Goal: Information Seeking & Learning: Learn about a topic

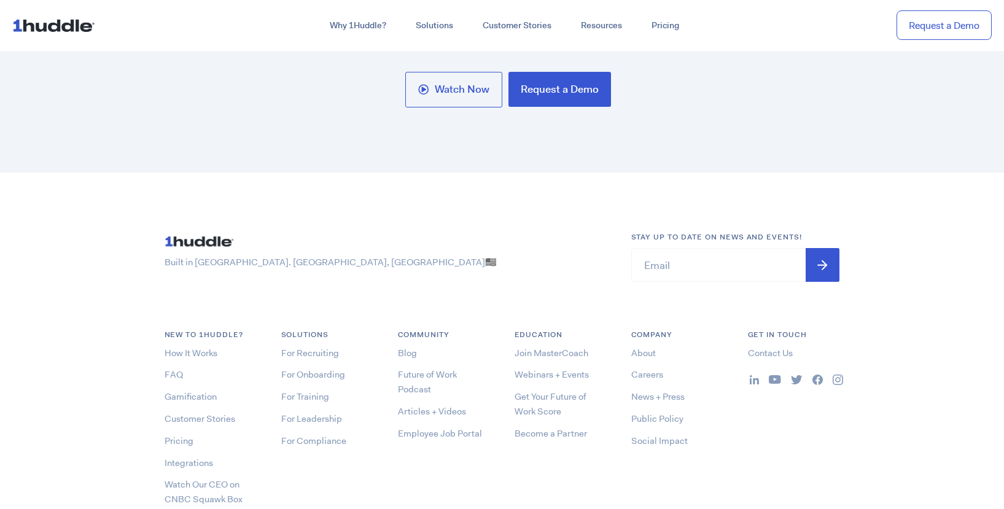
scroll to position [6447, 0]
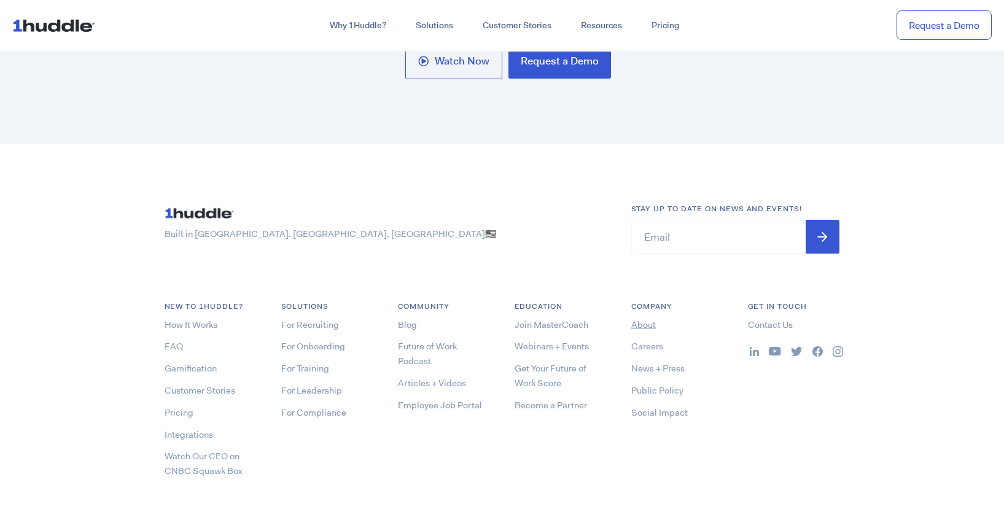
click at [644, 326] on link "About" at bounding box center [643, 325] width 25 height 12
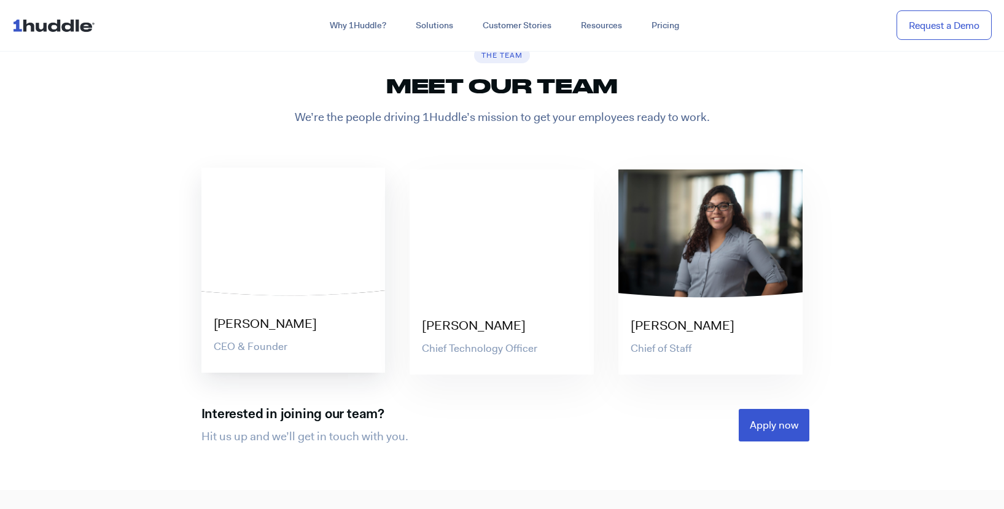
scroll to position [2395, 0]
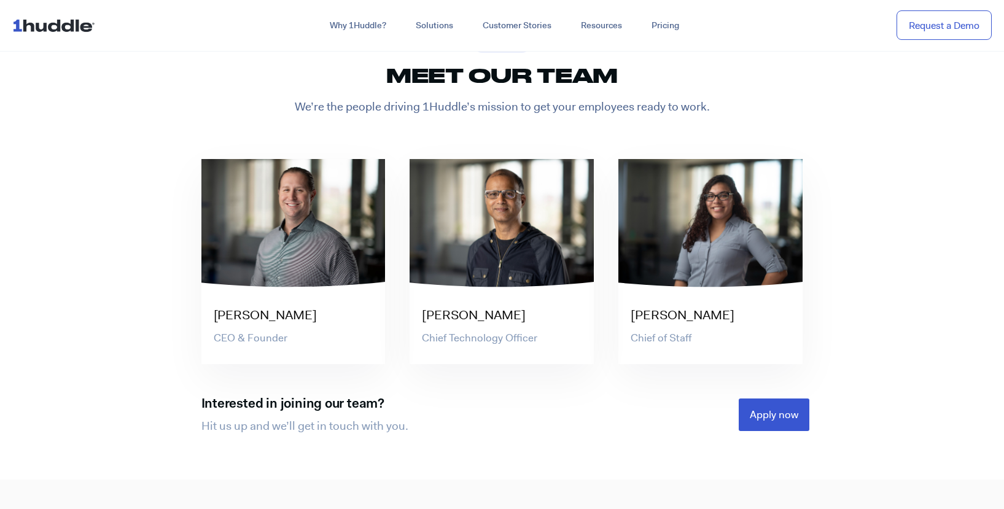
drag, startPoint x: 277, startPoint y: 287, endPoint x: 185, endPoint y: 270, distance: 93.6
click at [185, 270] on div "The Team Meet our team We’re the people driving 1Huddle’s mission to get your e…" at bounding box center [502, 236] width 639 height 410
drag, startPoint x: 240, startPoint y: 317, endPoint x: 187, endPoint y: 254, distance: 82.4
click at [174, 245] on section "The Team Meet our team We’re the people driving 1Huddle’s mission to get your e…" at bounding box center [502, 235] width 1004 height 489
click at [251, 329] on p "CEO & Founder" at bounding box center [300, 336] width 172 height 15
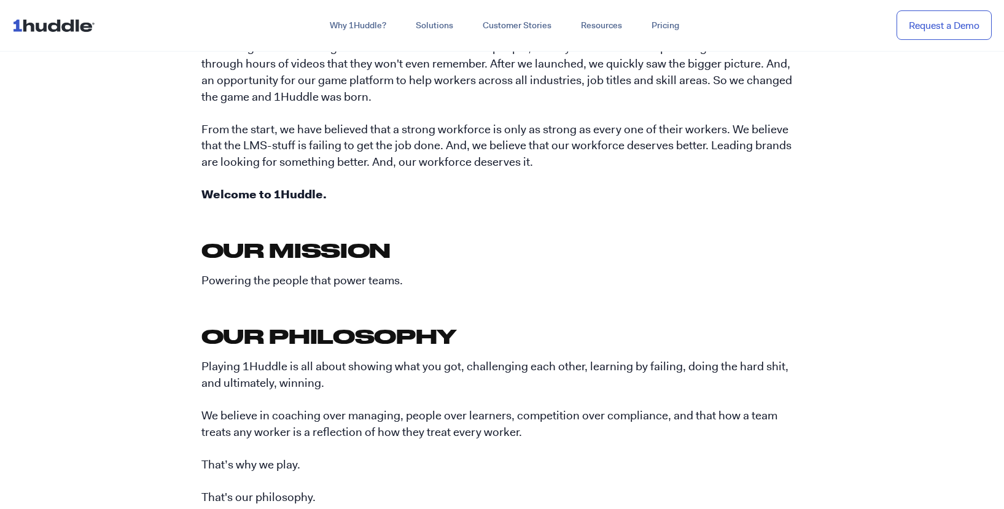
scroll to position [491, 0]
